Goal: Task Accomplishment & Management: Use online tool/utility

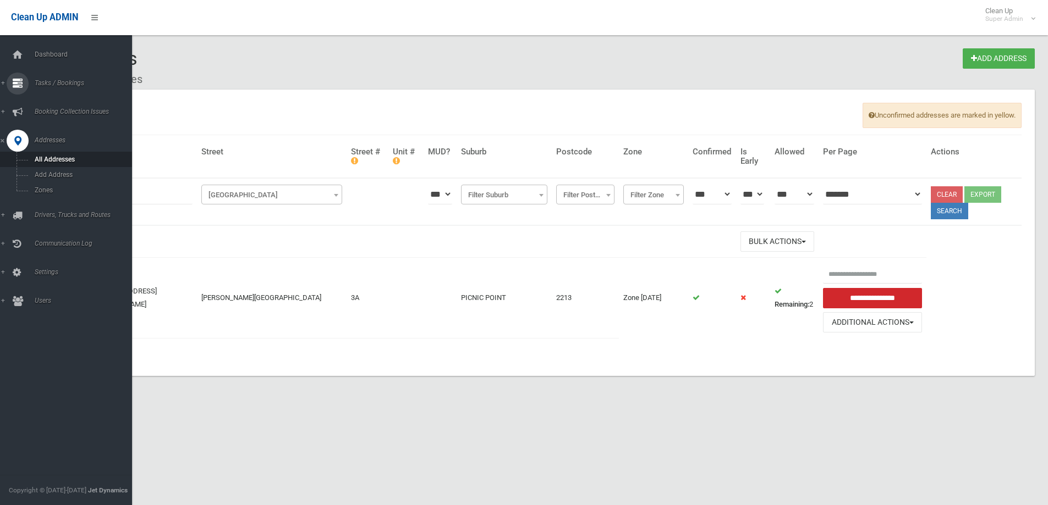
click at [52, 81] on span "Tasks / Bookings" at bounding box center [85, 83] width 109 height 8
click at [49, 163] on span "Search" at bounding box center [81, 164] width 100 height 8
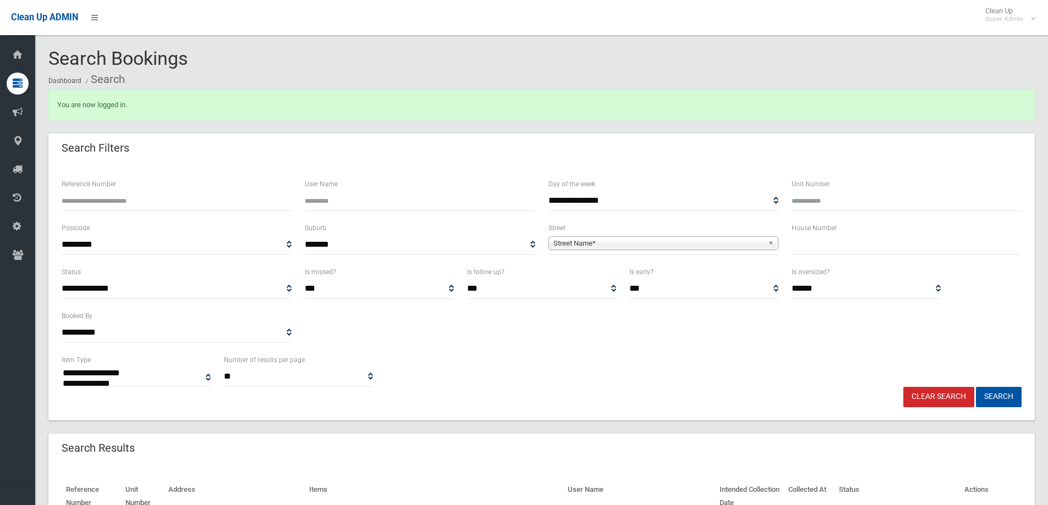
select select
click at [796, 249] on input "text" at bounding box center [906, 245] width 230 height 20
type input "*****"
click at [603, 242] on span "Street Name*" at bounding box center [658, 243] width 210 height 13
type input "*******"
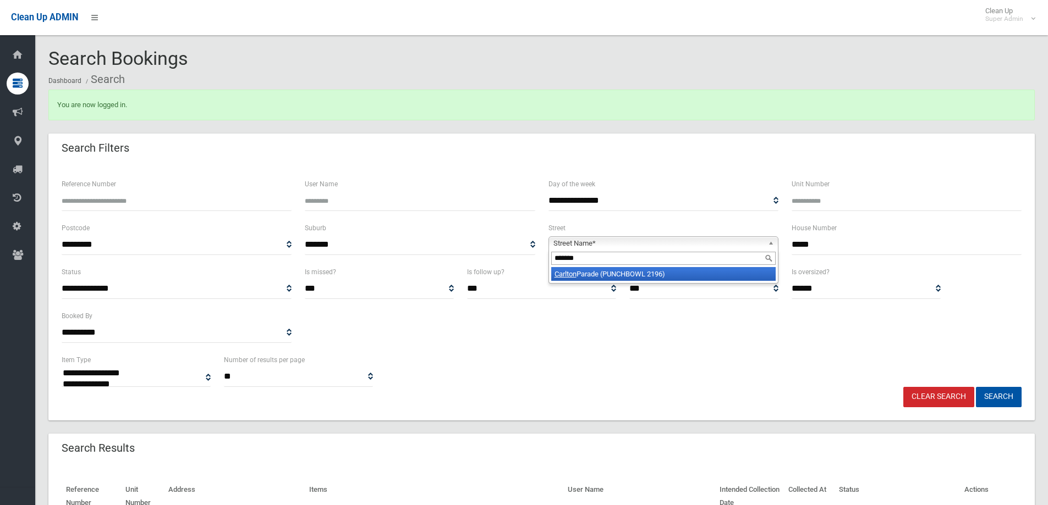
click at [585, 272] on li "Carlton Parade (PUNCHBOWL 2196)" at bounding box center [663, 274] width 224 height 14
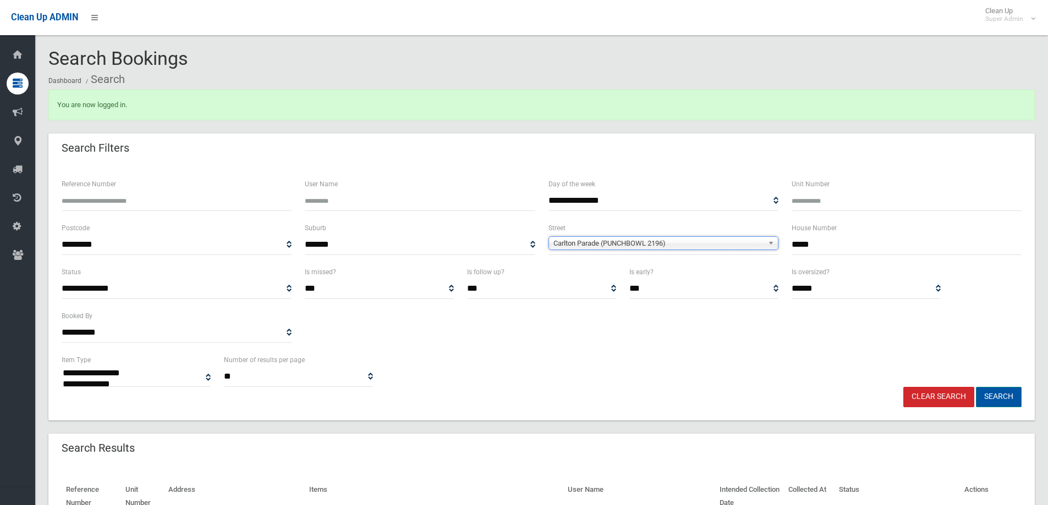
click at [1000, 393] on button "Search" at bounding box center [999, 397] width 46 height 20
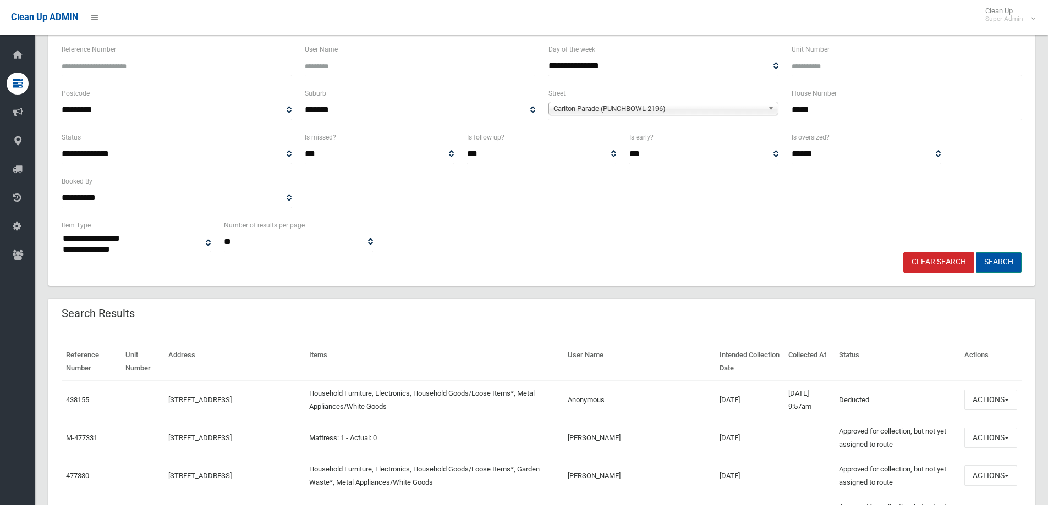
scroll to position [165, 0]
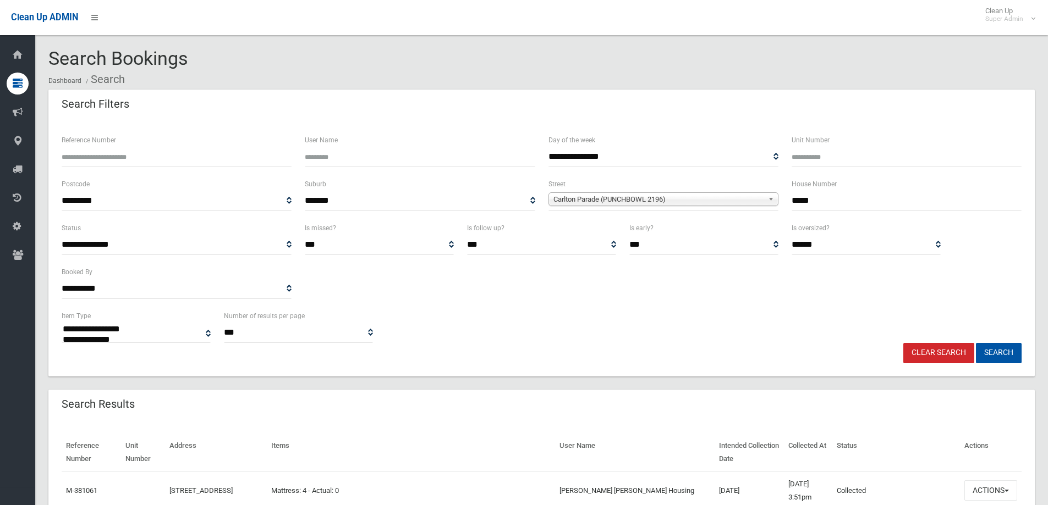
select select
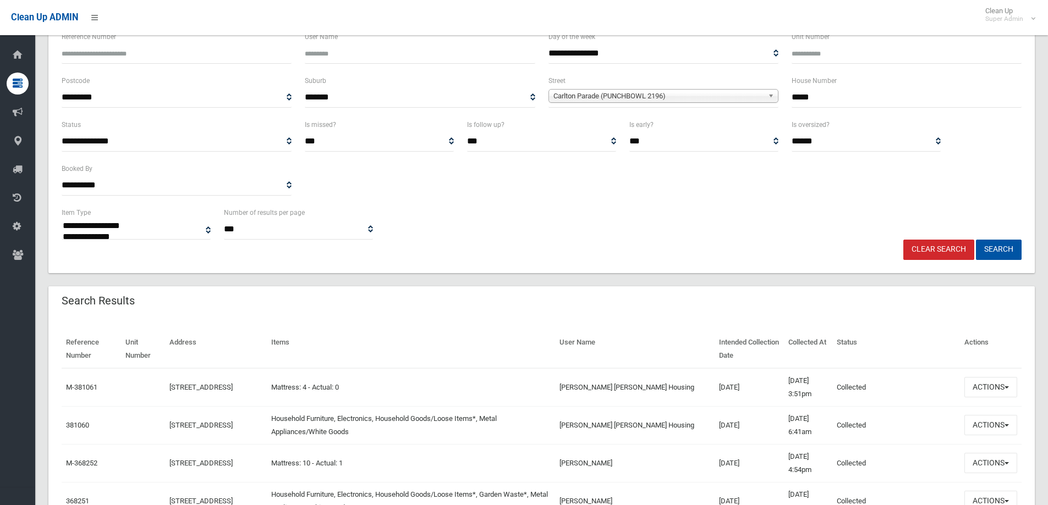
scroll to position [110, 0]
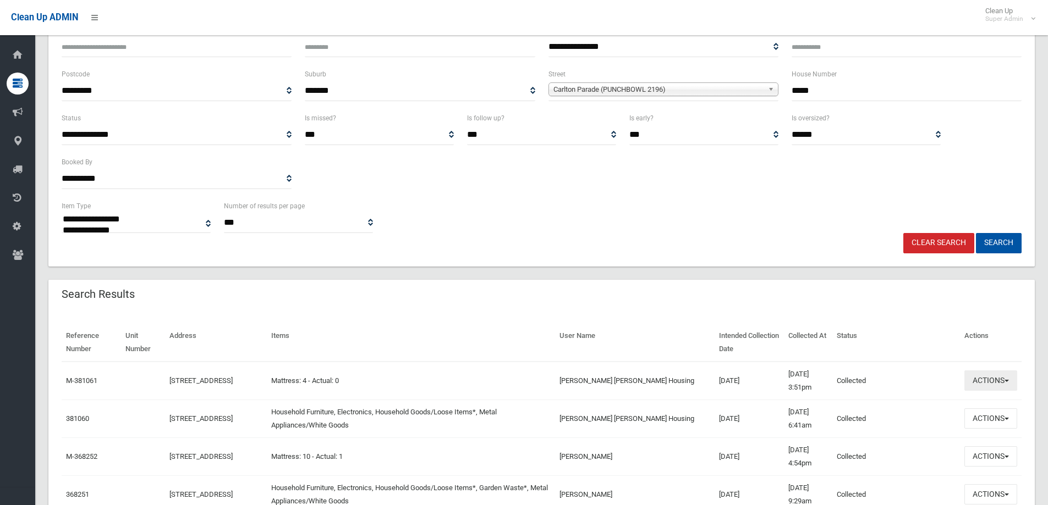
click at [981, 380] on button "Actions" at bounding box center [990, 381] width 53 height 20
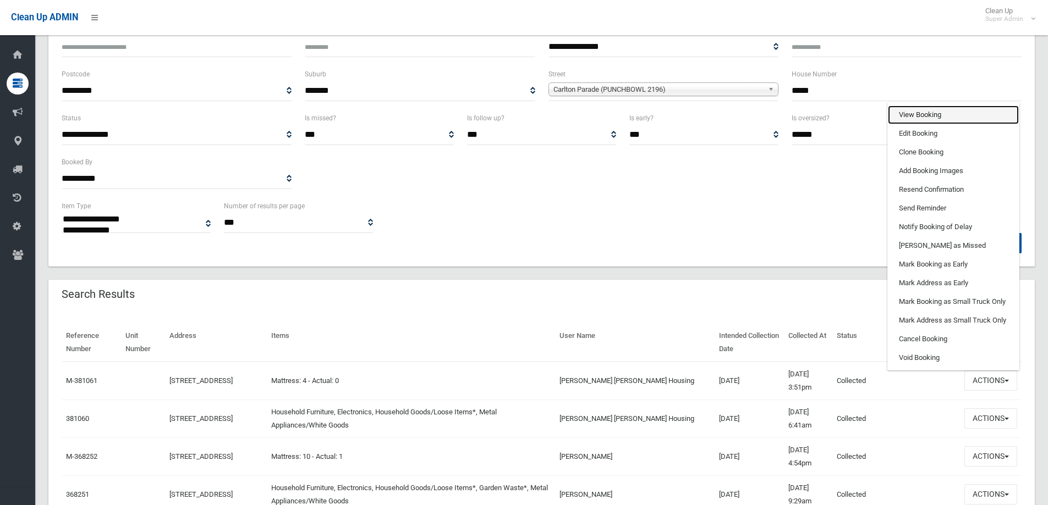
click at [902, 115] on link "View Booking" at bounding box center [953, 115] width 131 height 19
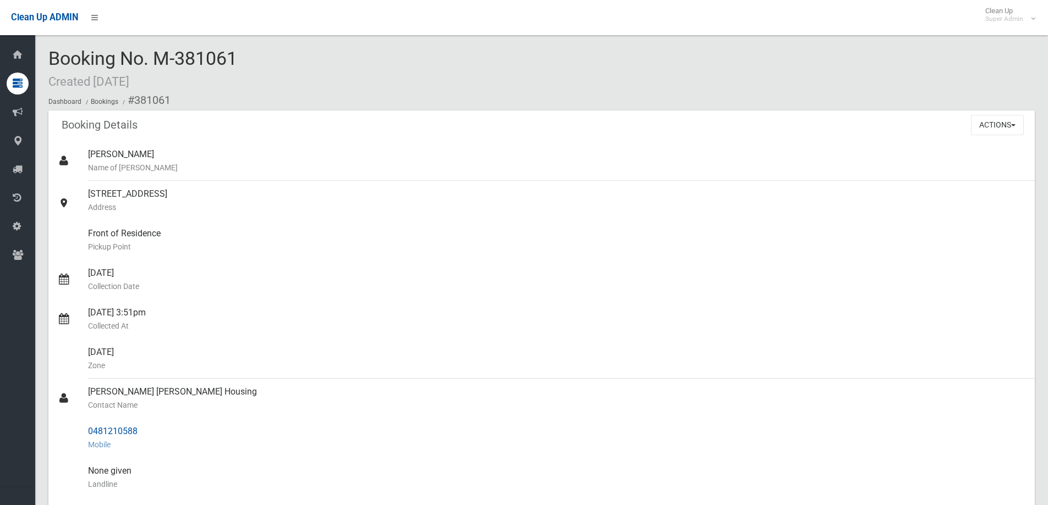
drag, startPoint x: 106, startPoint y: 429, endPoint x: 136, endPoint y: 429, distance: 30.2
click at [158, 429] on div "0481210588 Mobile" at bounding box center [557, 438] width 938 height 40
copy div "0481210588"
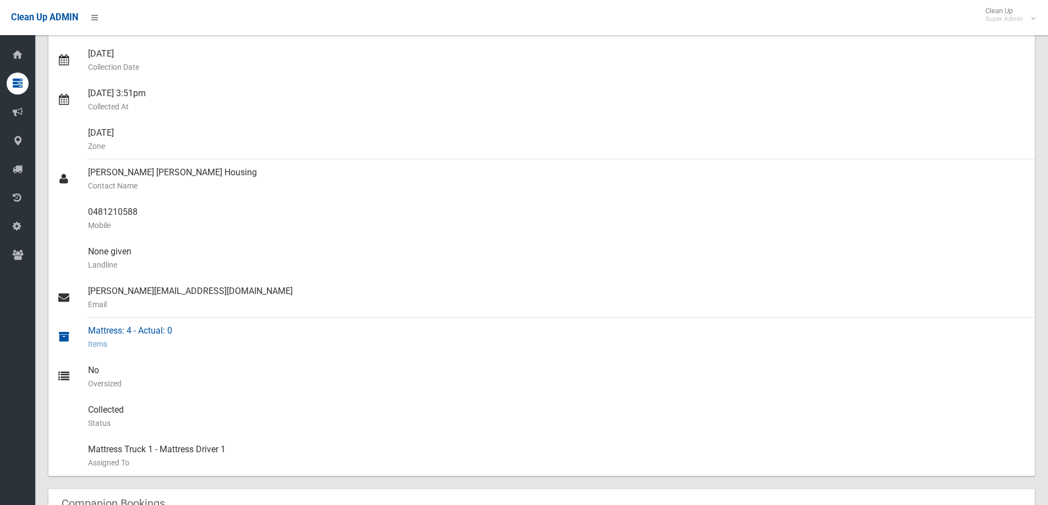
scroll to position [220, 0]
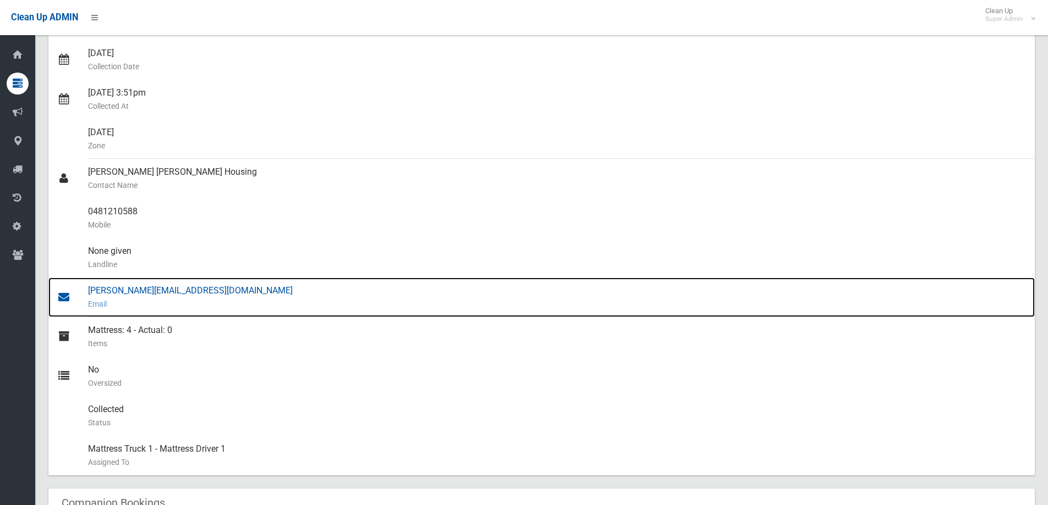
click at [141, 290] on div "andrea.kurtonal@sgch.com.au Email" at bounding box center [557, 298] width 938 height 40
click at [140, 290] on div "andrea.kurtonal@sgch.com.au Email" at bounding box center [557, 298] width 938 height 40
